Goal: Find contact information

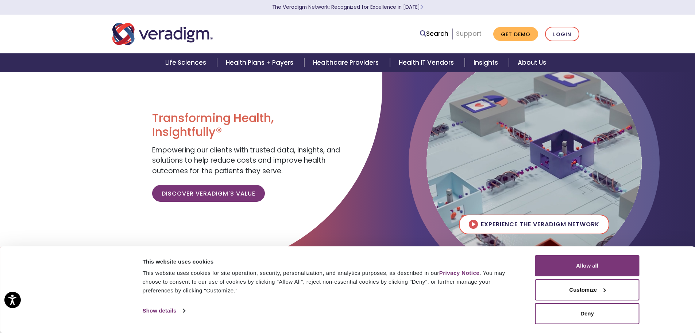
click at [472, 37] on link "Support" at bounding box center [469, 33] width 26 height 9
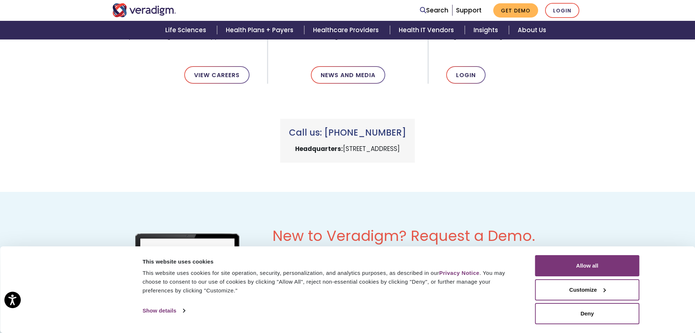
scroll to position [292, 0]
drag, startPoint x: 289, startPoint y: 132, endPoint x: 411, endPoint y: 131, distance: 121.9
click at [406, 131] on h3 "Call us: +1 (800) 877-5678" at bounding box center [347, 134] width 117 height 11
copy h3 "Call us: +1 (800) 877-5678"
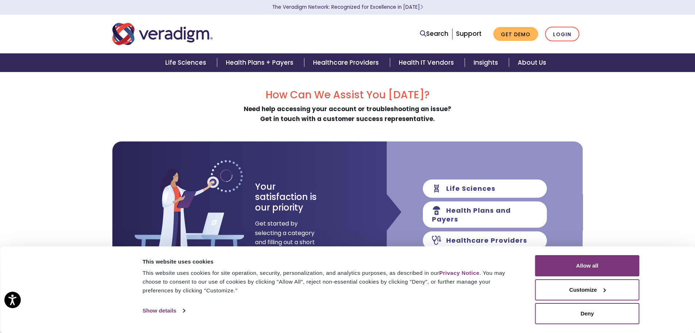
scroll to position [0, 0]
